Goal: Information Seeking & Learning: Learn about a topic

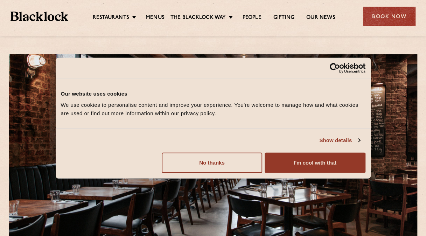
click at [298, 166] on button "I'm cool with that" at bounding box center [315, 162] width 100 height 20
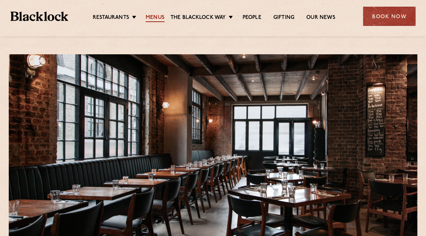
click at [150, 17] on link "Menus" at bounding box center [155, 18] width 19 height 8
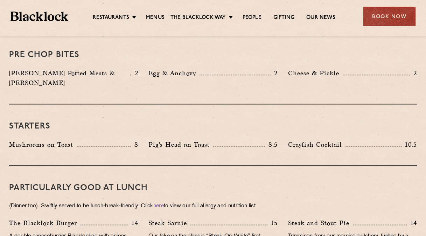
scroll to position [280, 0]
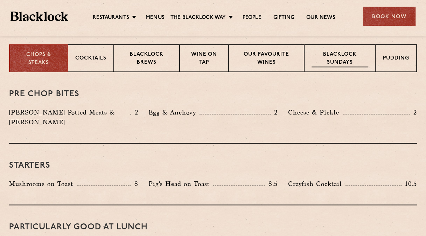
click at [345, 55] on p "Blacklock Sundays" at bounding box center [340, 59] width 57 height 16
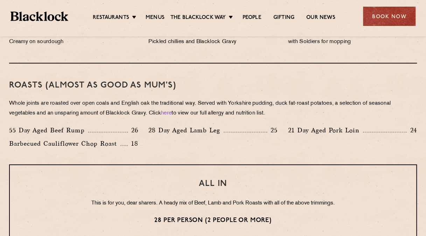
scroll to position [490, 0]
